Goal: Task Accomplishment & Management: Manage account settings

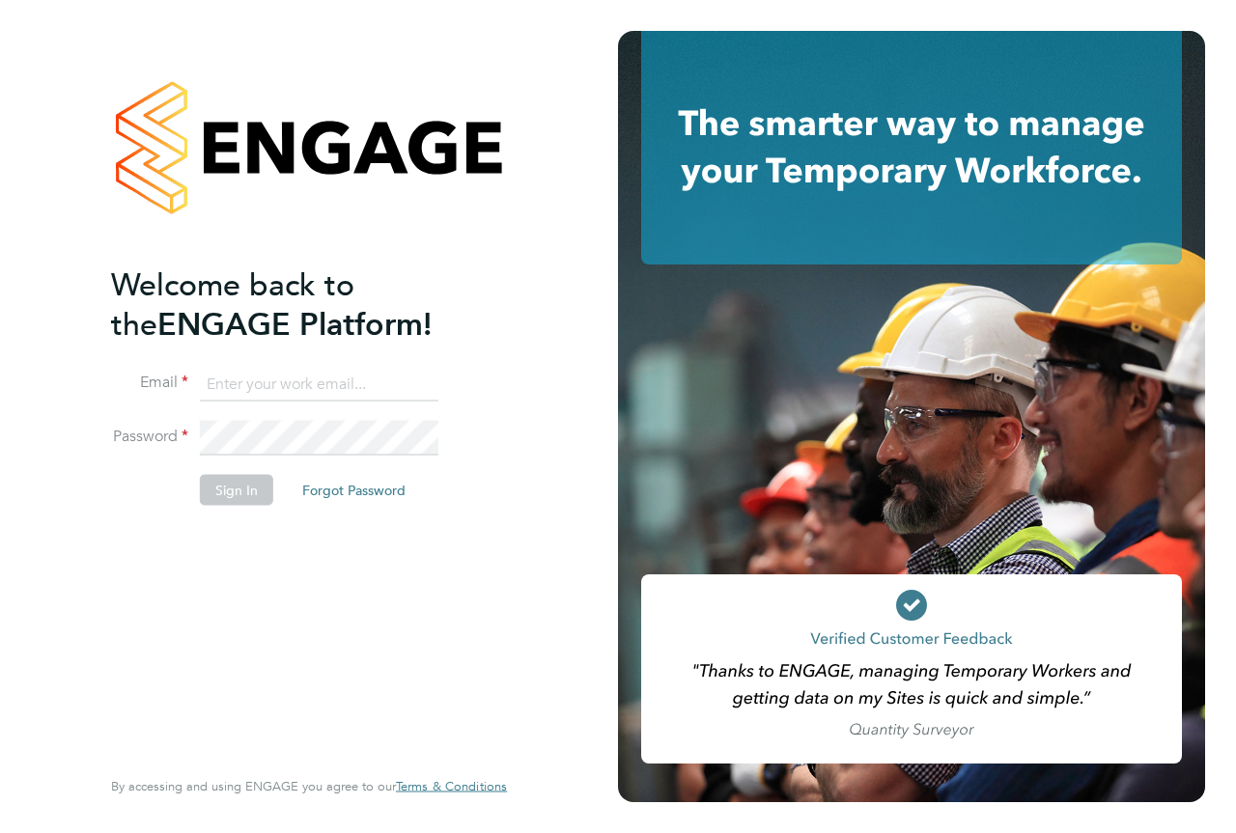
click at [312, 391] on input at bounding box center [319, 384] width 238 height 35
type input "[EMAIL_ADDRESS][PERSON_NAME][DOMAIN_NAME]"
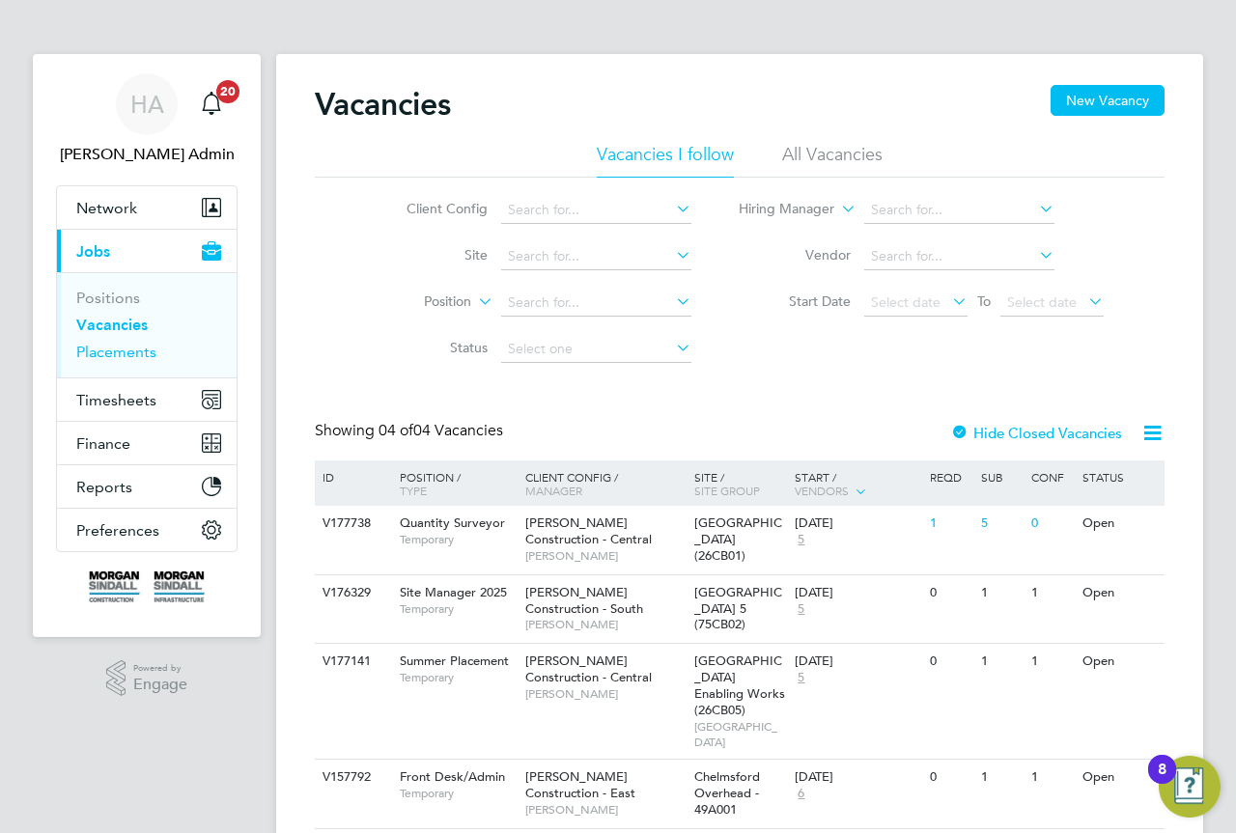
click at [132, 356] on link "Placements" at bounding box center [116, 352] width 80 height 18
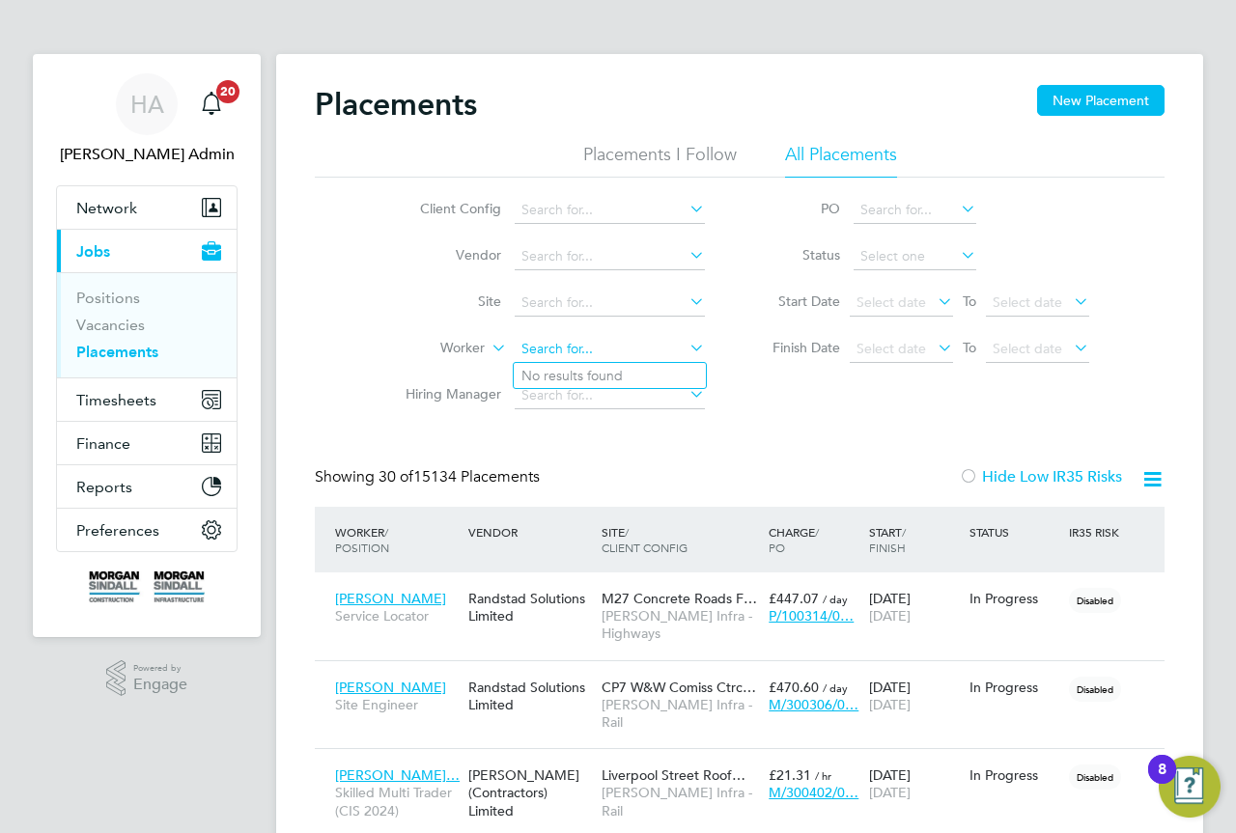
click at [615, 349] on input at bounding box center [610, 349] width 190 height 27
paste input "David Harris"
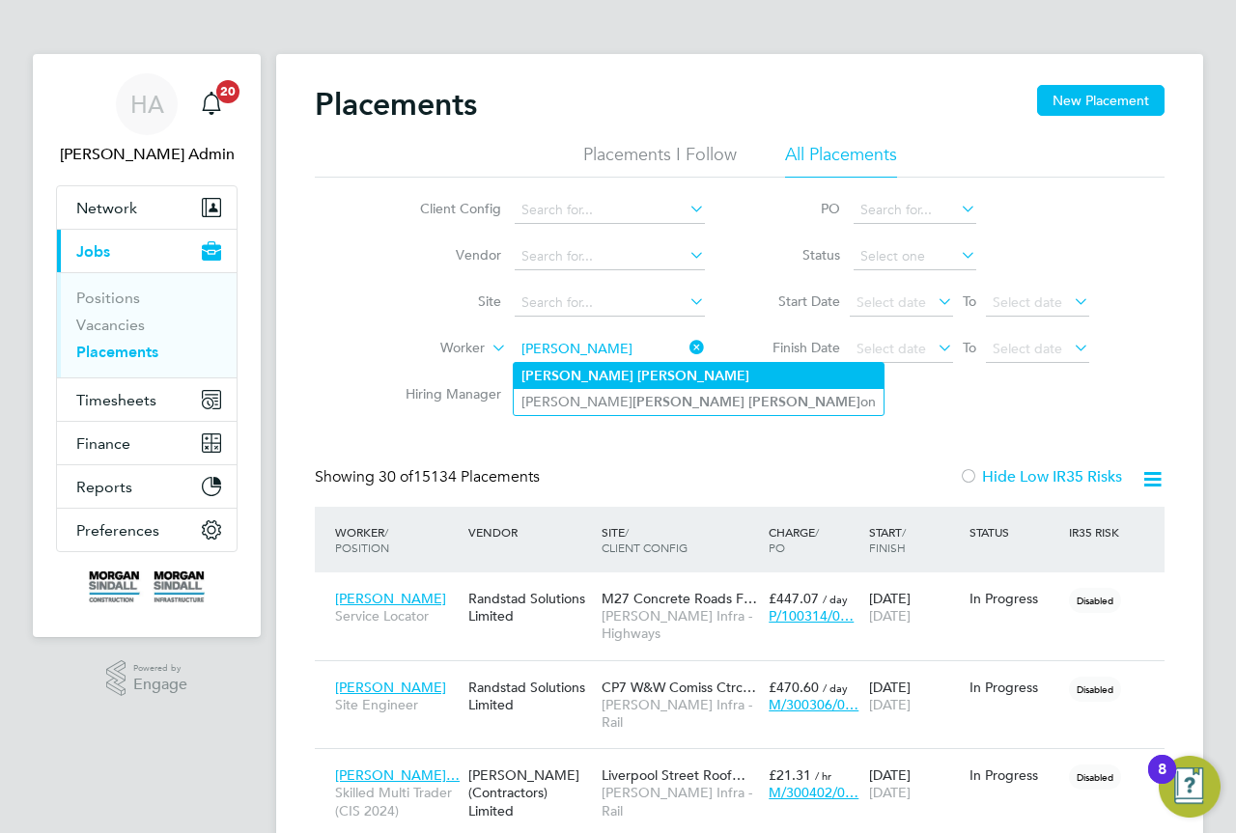
click at [632, 365] on li "David Harris" at bounding box center [699, 376] width 370 height 26
type input "David Harris"
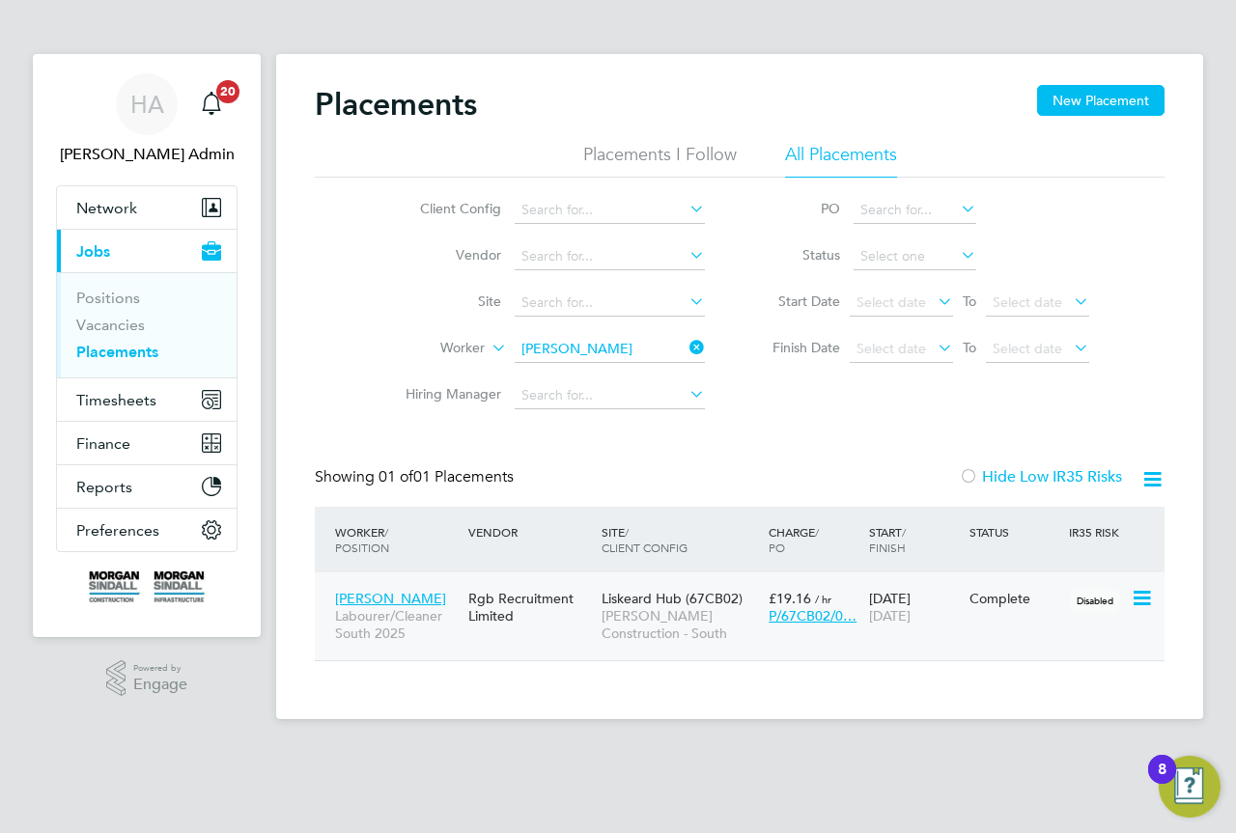
click at [632, 612] on span "Morgan Sindall Construction - South" at bounding box center [679, 624] width 157 height 35
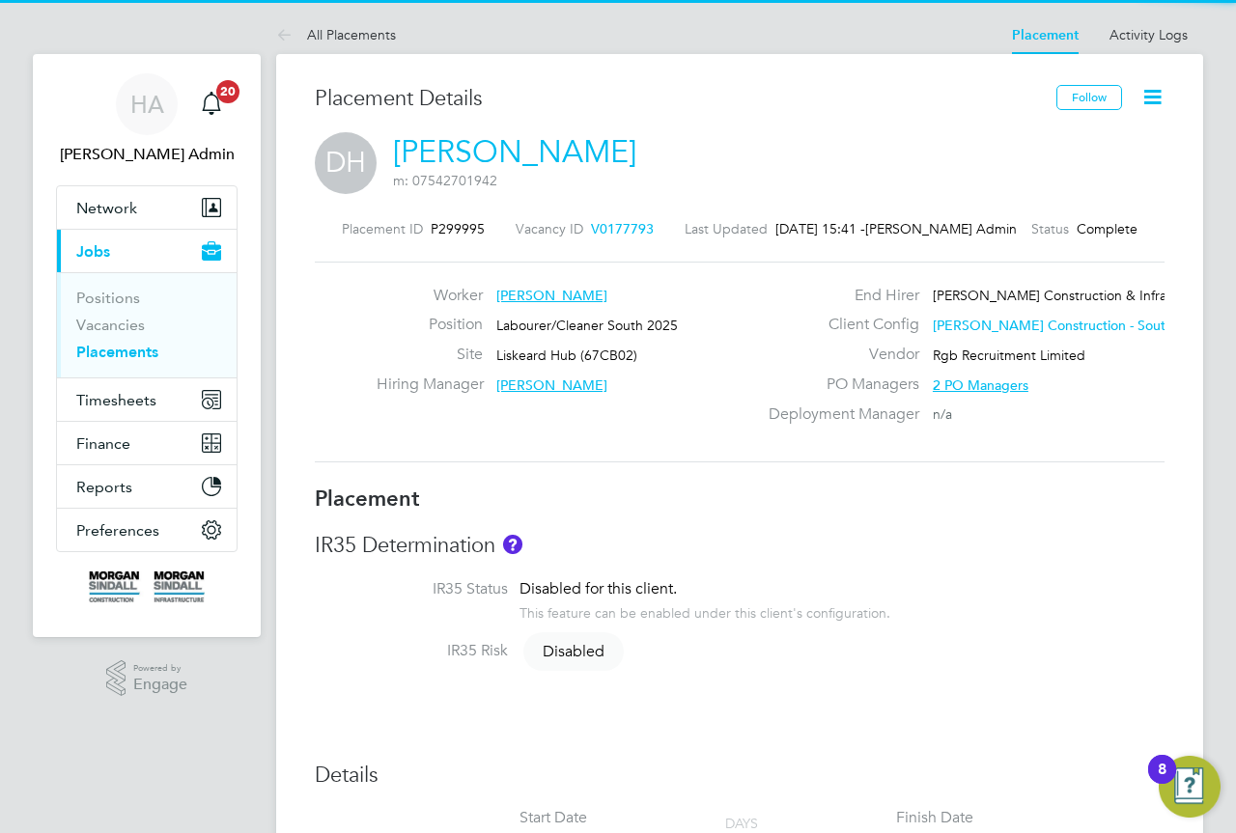
click at [1142, 92] on icon at bounding box center [1152, 97] width 24 height 24
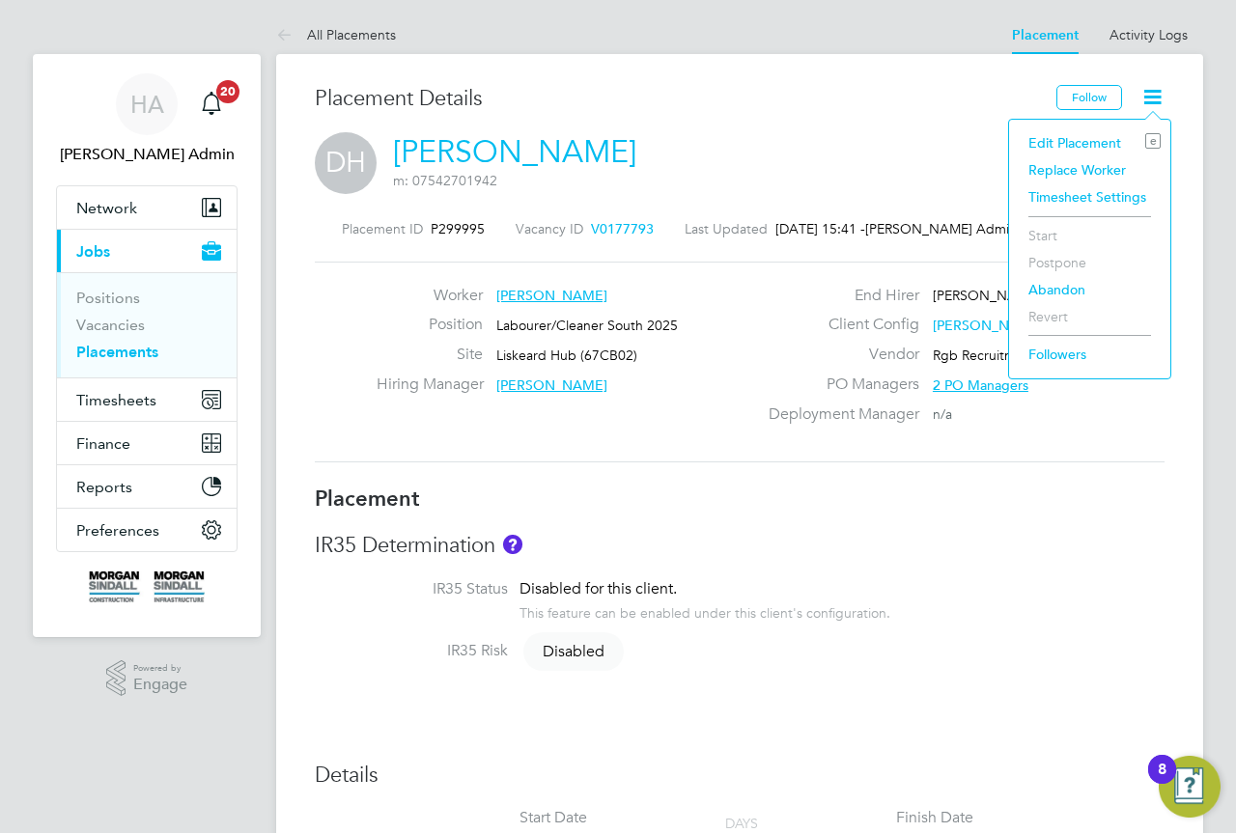
click at [1079, 132] on li "Edit Placement e" at bounding box center [1090, 142] width 142 height 27
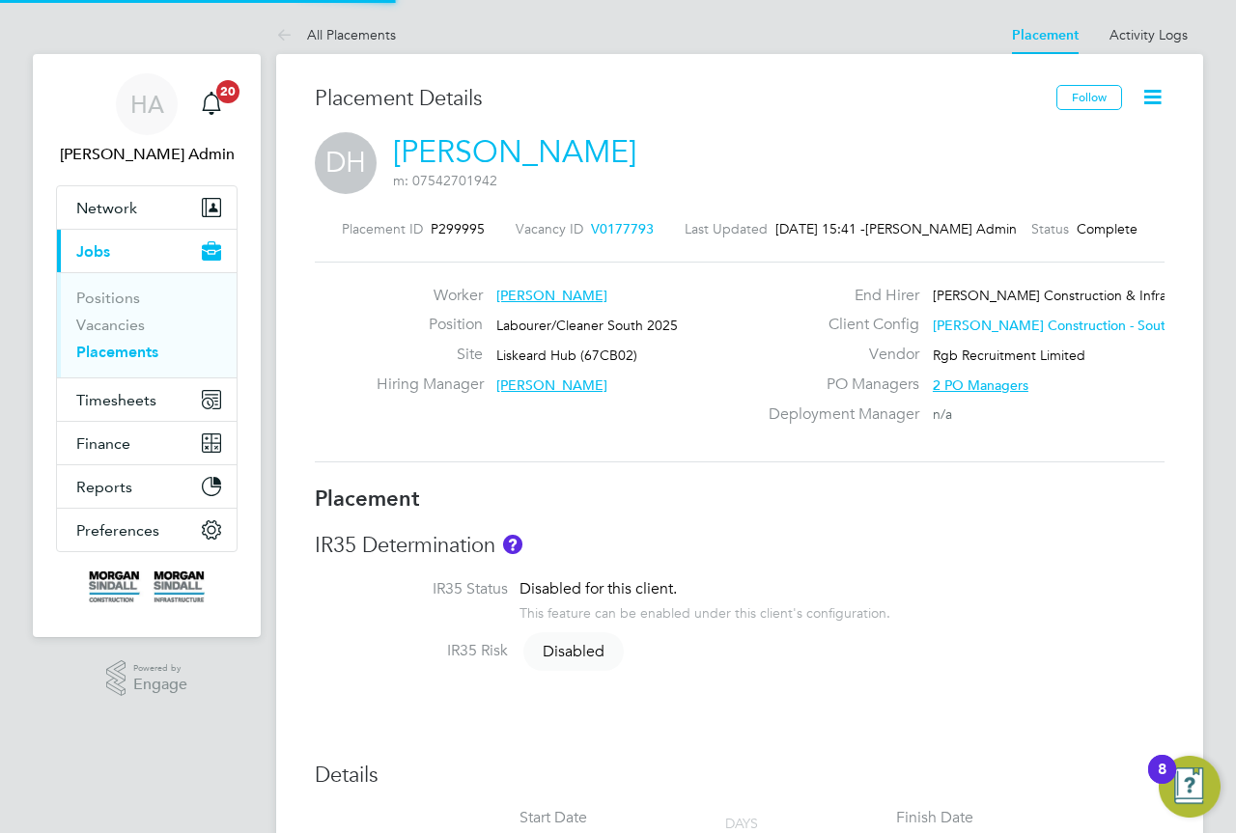
type input "Tom O'Rourke"
type input "04 Aug 2025"
type input "01 Sep 2025"
type input "08:00"
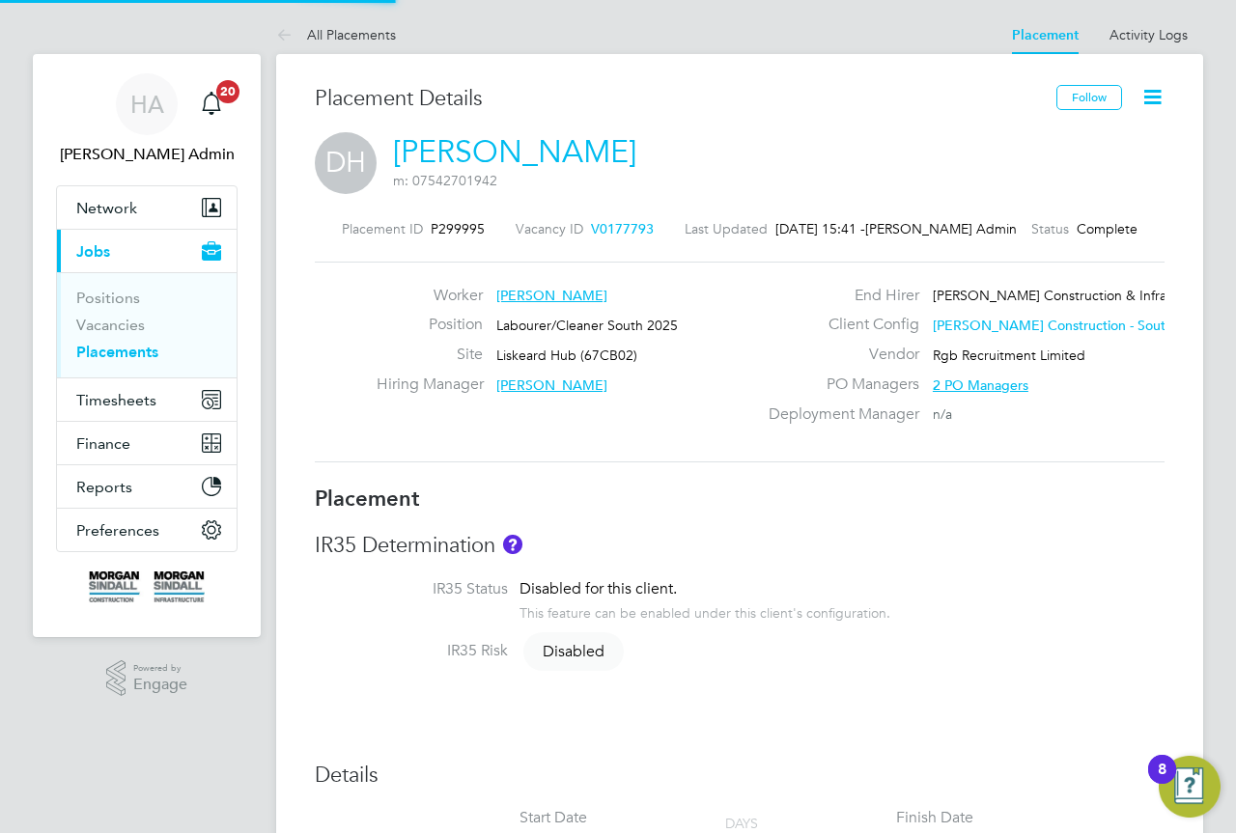
type input "18:00"
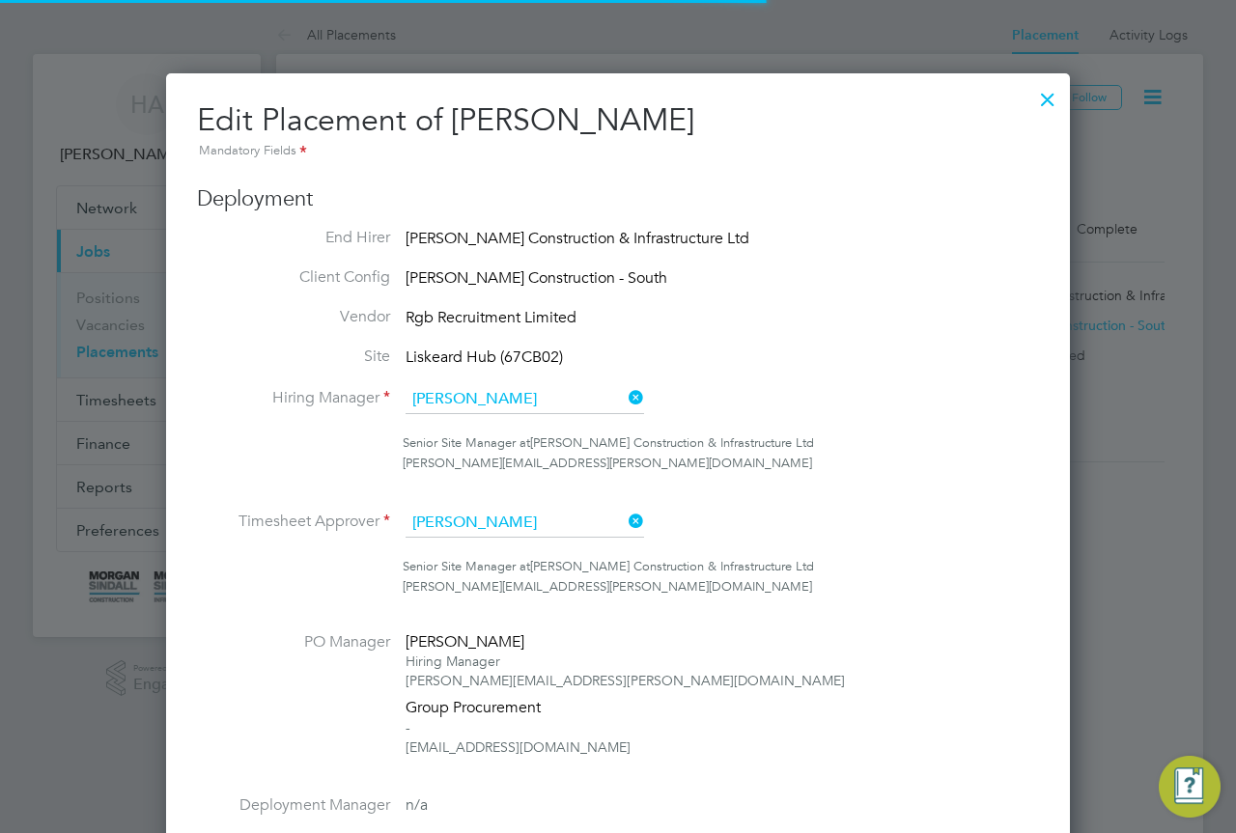
scroll to position [10, 10]
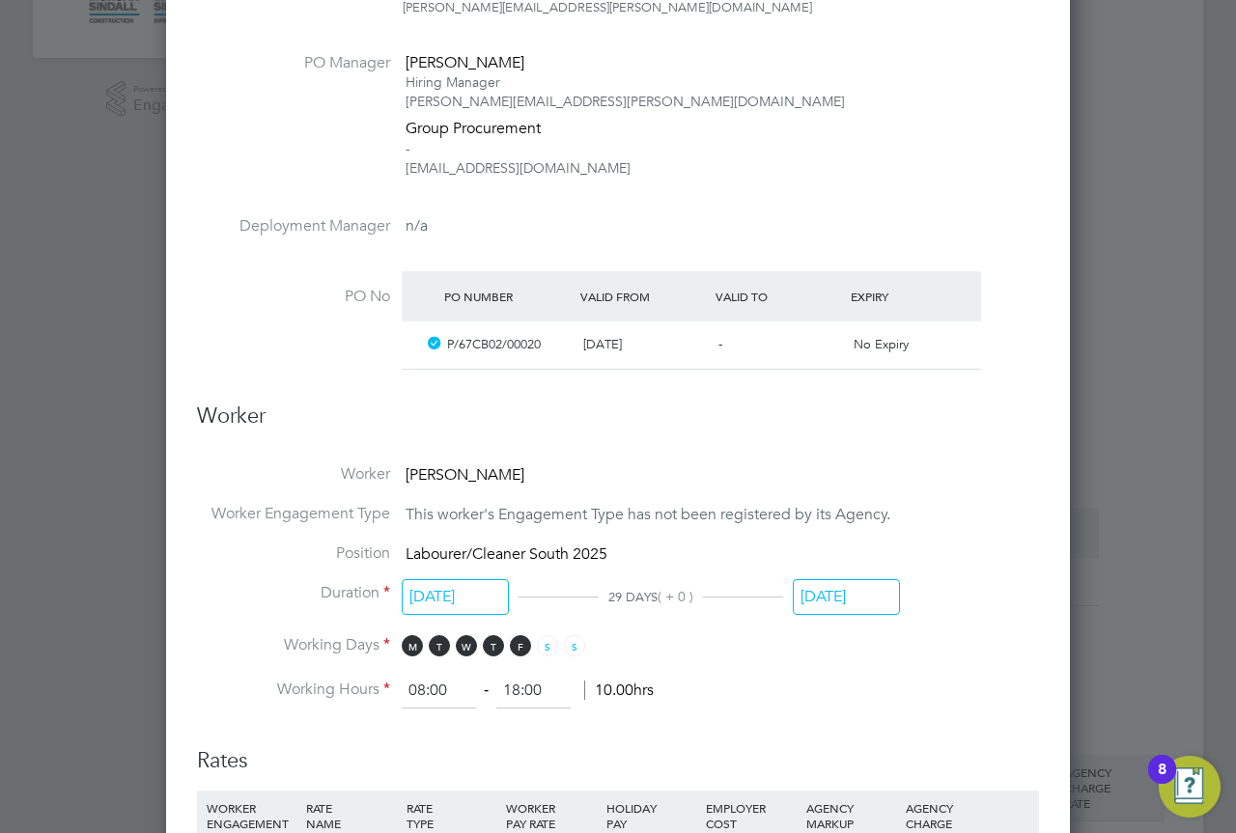
click at [865, 600] on input "01 Sep 2025" at bounding box center [846, 597] width 107 height 36
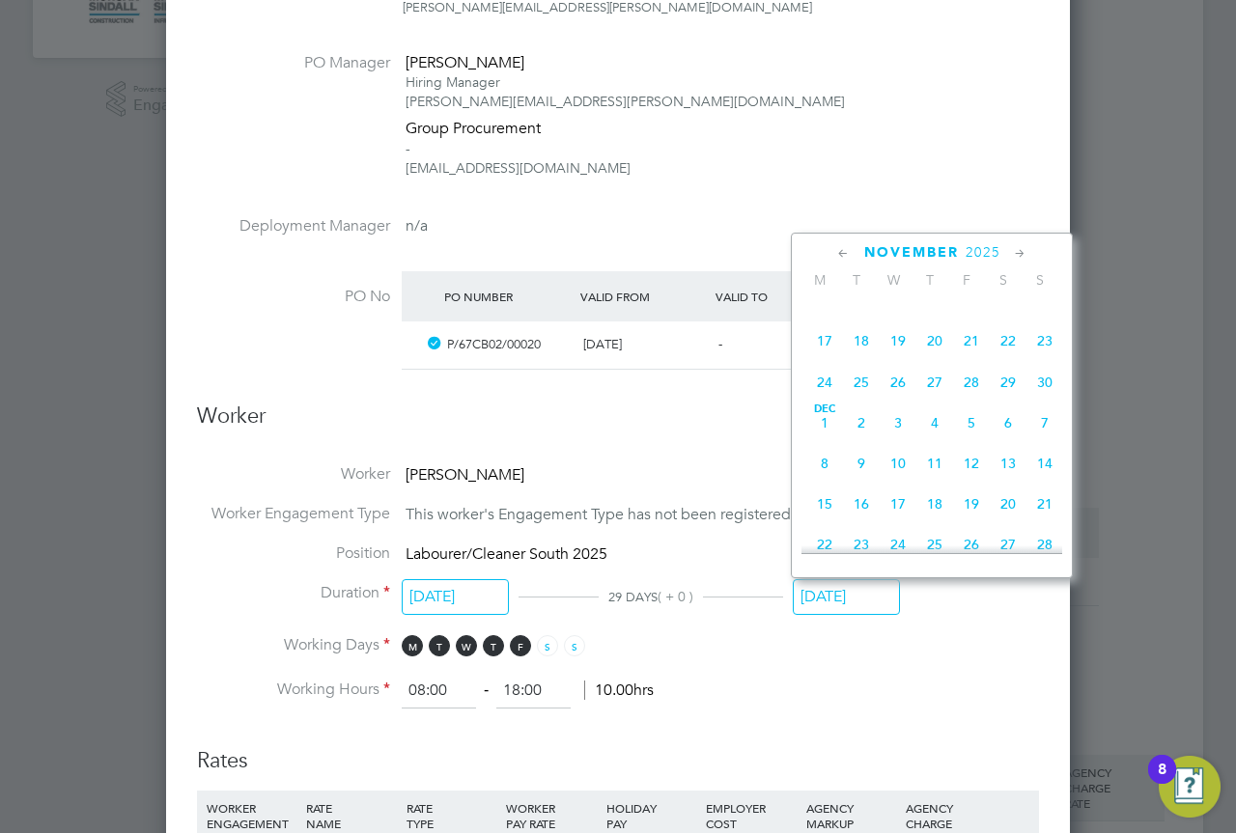
click at [974, 401] on span "28" at bounding box center [971, 382] width 37 height 37
type input "28 Nov 2025"
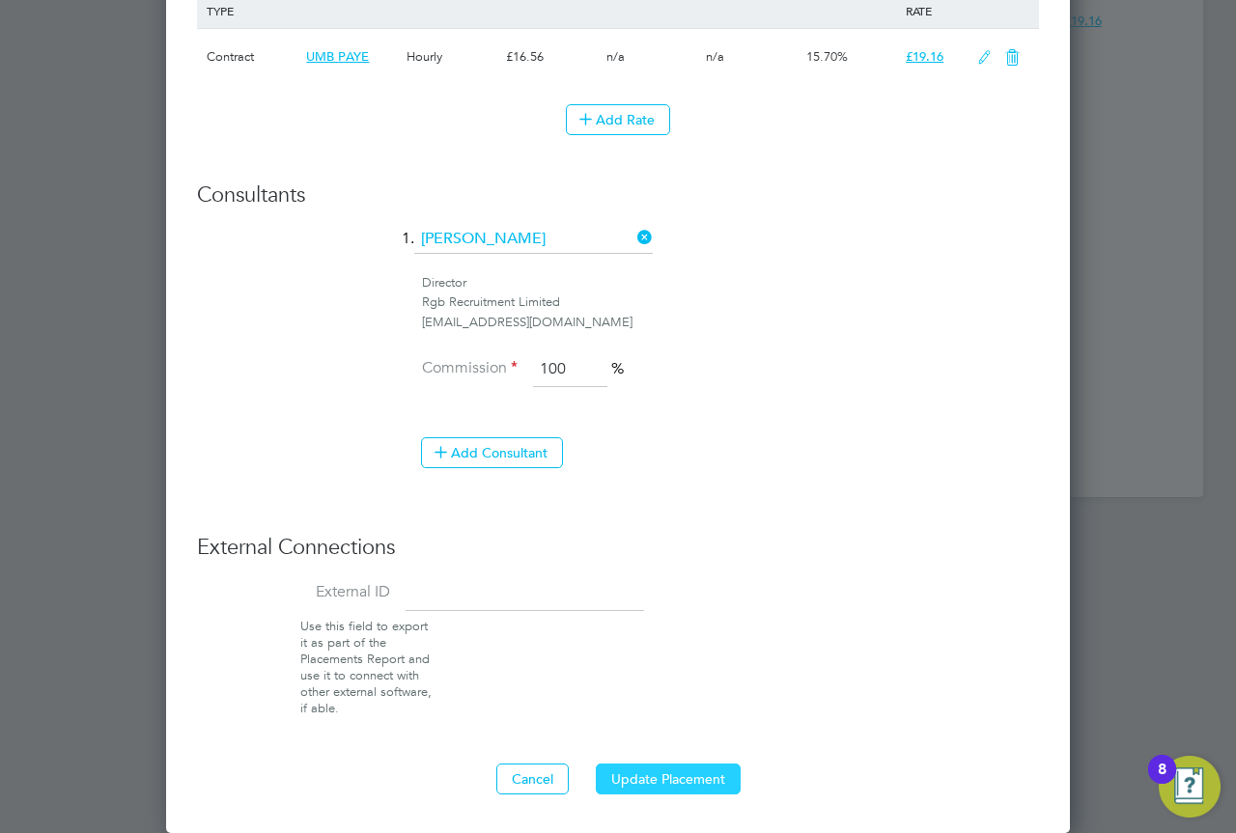
click at [712, 767] on button "Update Placement" at bounding box center [668, 779] width 145 height 31
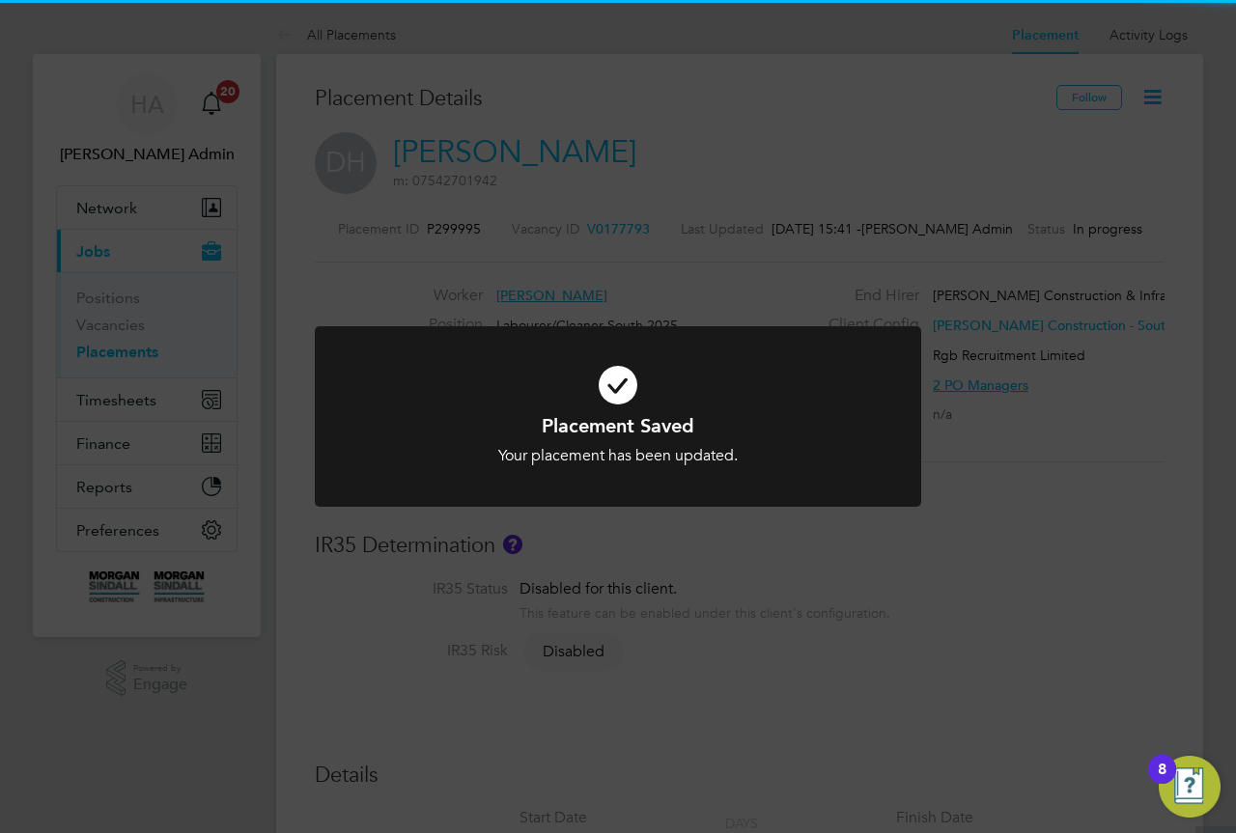
click at [721, 183] on div "Placement Saved Your placement has been updated. Cancel Okay" at bounding box center [618, 416] width 1236 height 833
